Goal: Transaction & Acquisition: Book appointment/travel/reservation

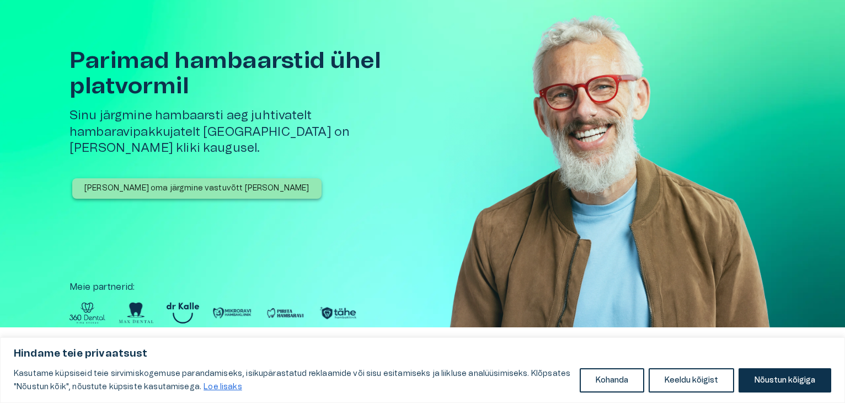
scroll to position [44, 0]
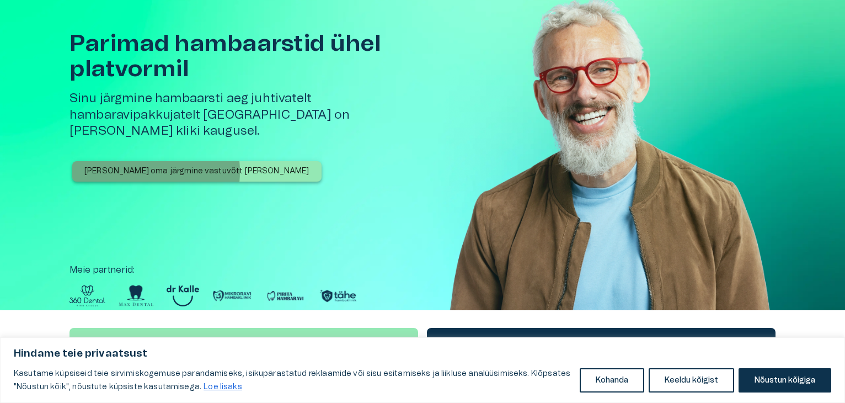
click at [133, 166] on p "[PERSON_NAME] oma järgmine vastuvõtt [PERSON_NAME]" at bounding box center [196, 172] width 225 height 12
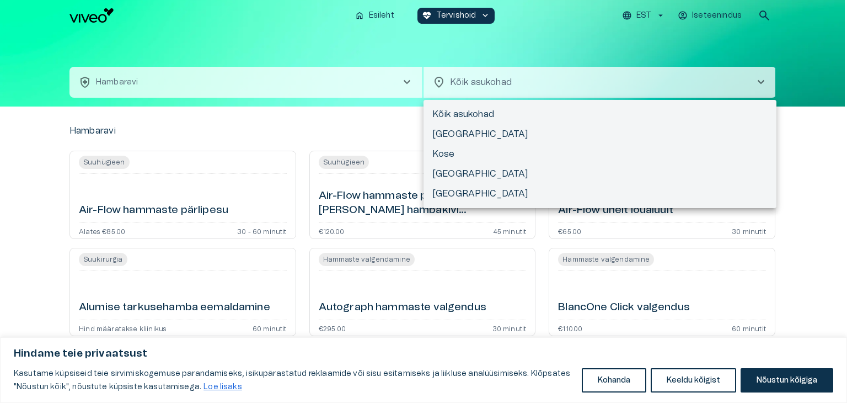
click at [545, 81] on body "Hindame teie privaatsust Kasutame küpsiseid teie sirvimiskogemuse parandamiseks…" at bounding box center [423, 201] width 847 height 403
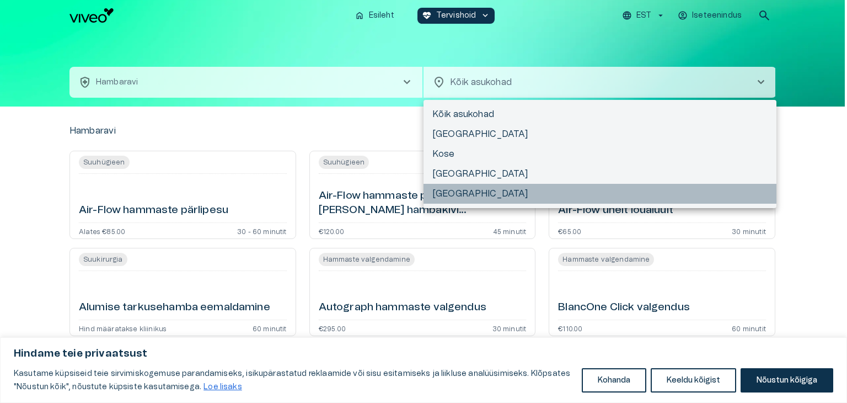
click at [444, 195] on li "[GEOGRAPHIC_DATA]" at bounding box center [600, 194] width 353 height 20
type input "**********"
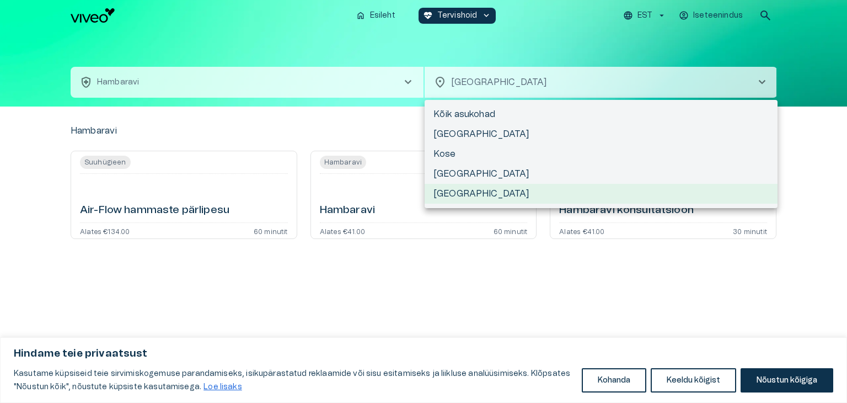
click at [366, 264] on div at bounding box center [423, 201] width 847 height 403
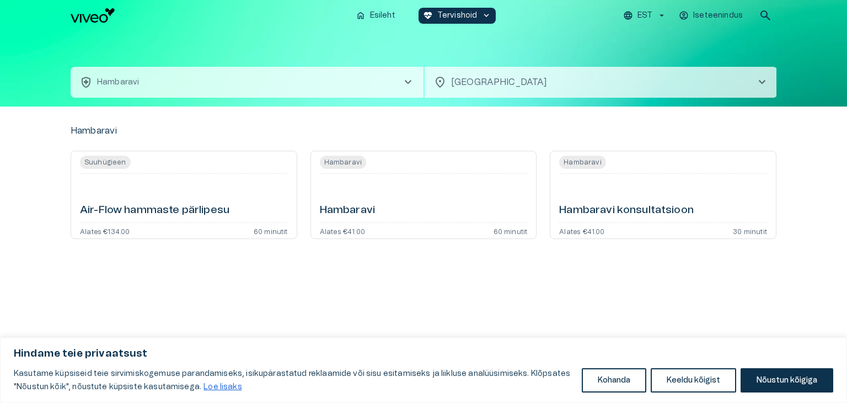
click at [338, 162] on span "Hambaravi" at bounding box center [343, 162] width 46 height 13
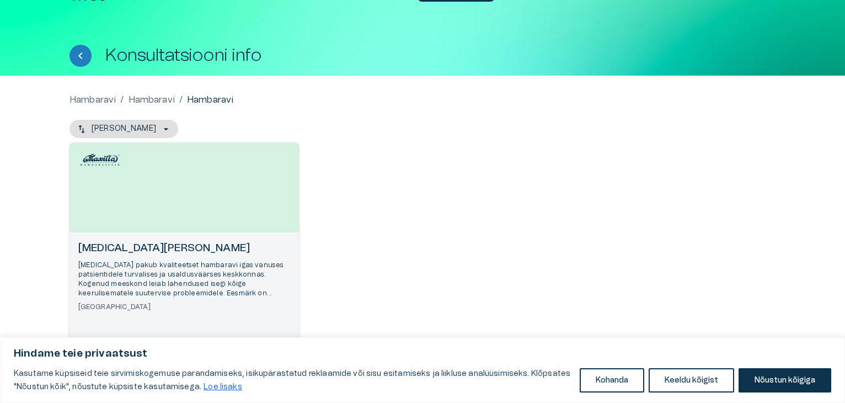
scroll to position [62, 0]
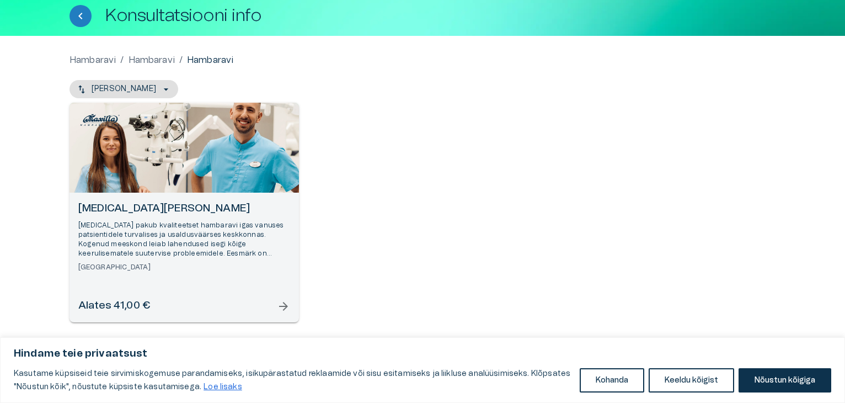
click at [283, 306] on span "arrow_forward" at bounding box center [283, 306] width 13 height 13
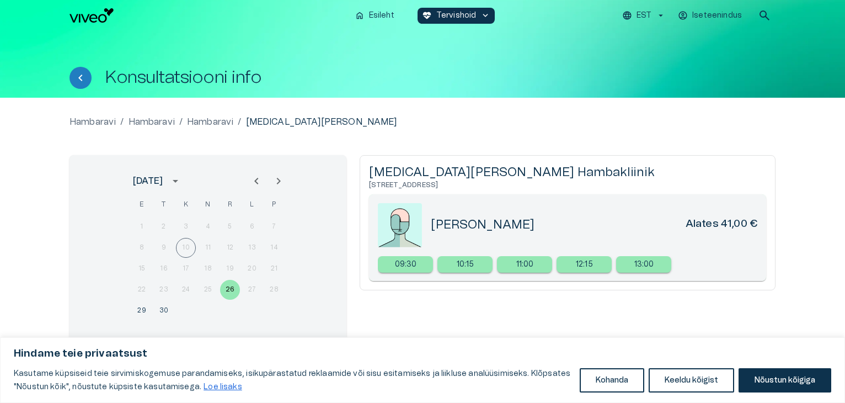
click at [433, 303] on div "[MEDICAL_DATA] [PERSON_NAME] [STREET_ADDRESS][PERSON_NAME] [PERSON_NAME] Alates…" at bounding box center [568, 258] width 416 height 206
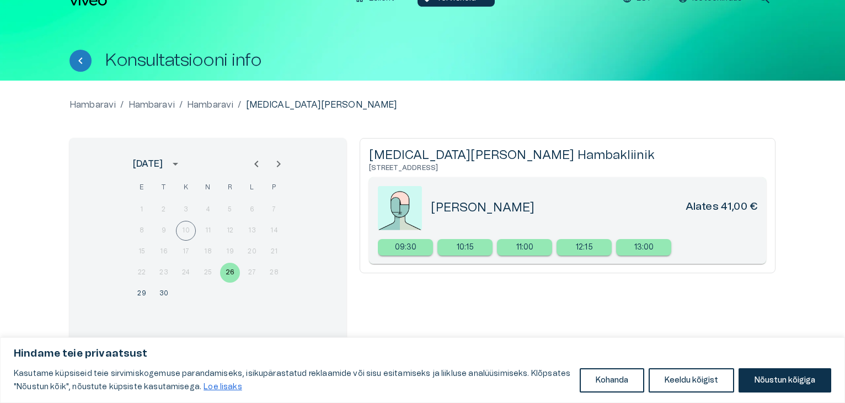
scroll to position [39, 0]
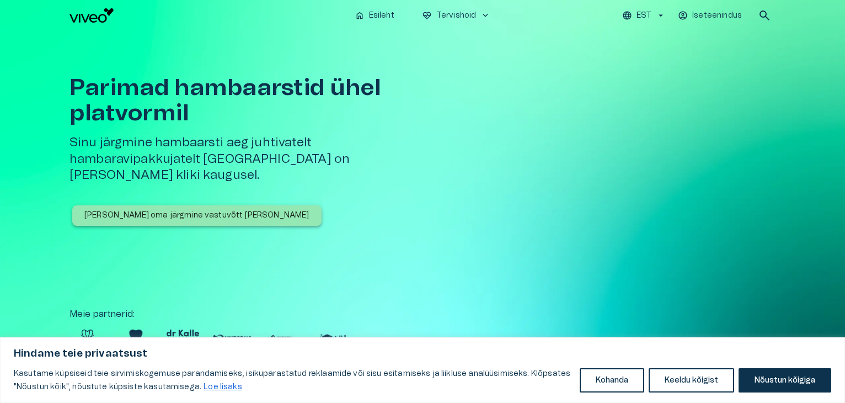
scroll to position [44, 0]
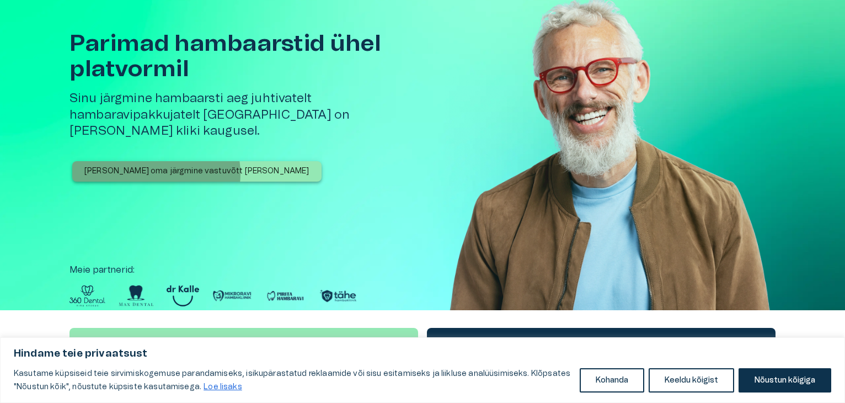
click at [152, 166] on p "[PERSON_NAME] oma järgmine vastuvõtt [PERSON_NAME]" at bounding box center [196, 172] width 225 height 12
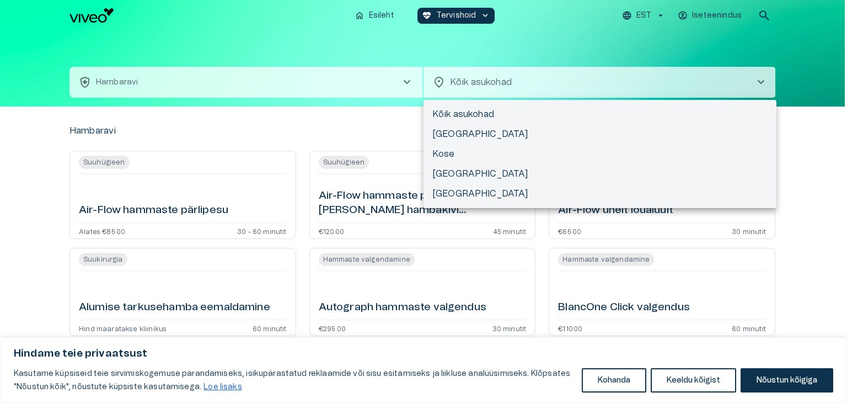
click at [501, 84] on body "Hindame teie privaatsust Kasutame küpsiseid teie sirvimiskogemuse parandamiseks…" at bounding box center [423, 201] width 847 height 403
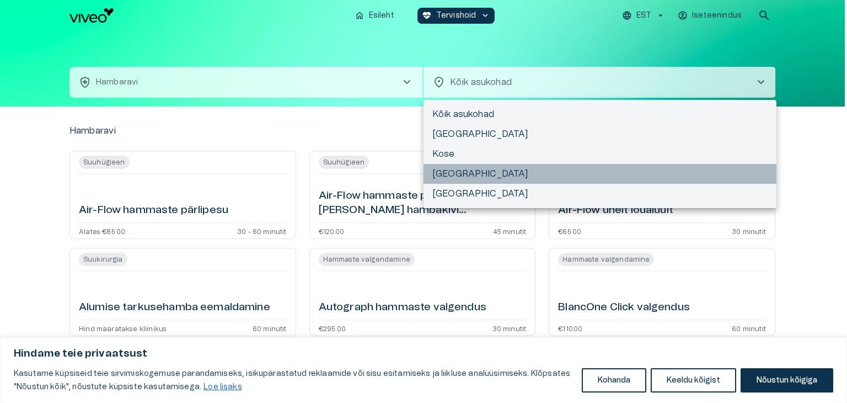
click at [768, 174] on li "[GEOGRAPHIC_DATA]" at bounding box center [600, 174] width 353 height 20
type input "**********"
